Goal: Task Accomplishment & Management: Use online tool/utility

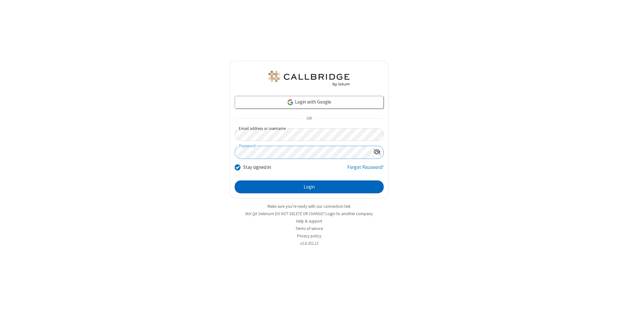
click at [309, 187] on button "Login" at bounding box center [309, 187] width 149 height 13
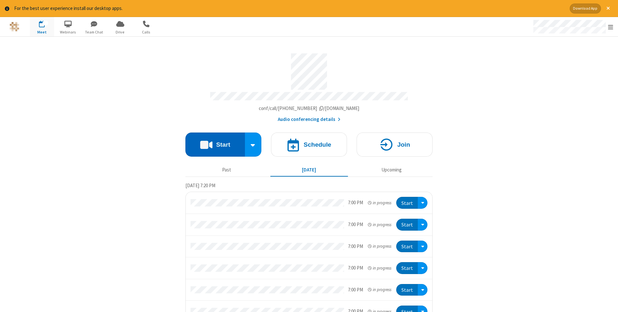
click at [215, 143] on button "Start" at bounding box center [215, 145] width 60 height 24
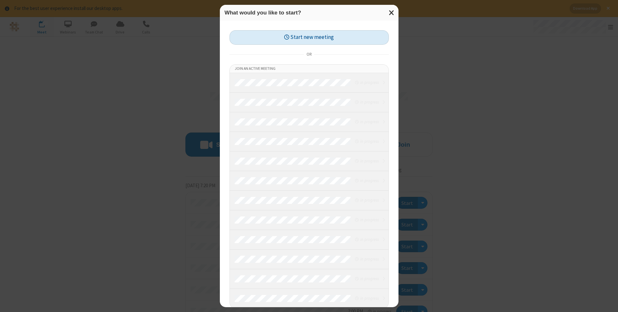
click at [309, 37] on button "Start new meeting" at bounding box center [309, 37] width 159 height 14
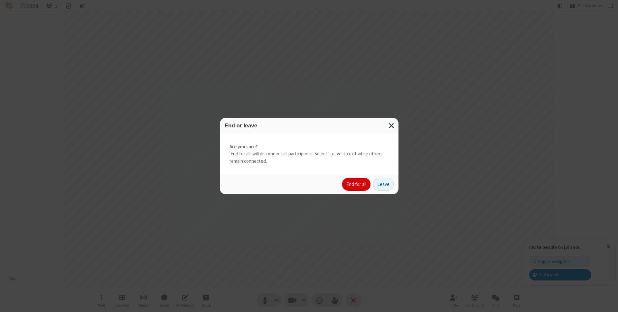
click at [357, 184] on button "End for all" at bounding box center [356, 184] width 28 height 13
